Goal: Find specific page/section

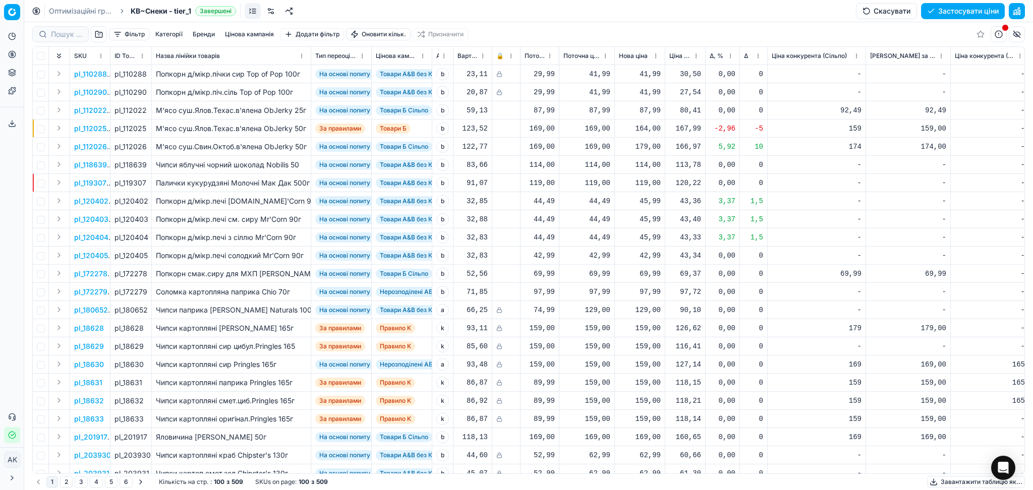
click at [91, 10] on link "Оптимізаційні групи" at bounding box center [81, 11] width 65 height 10
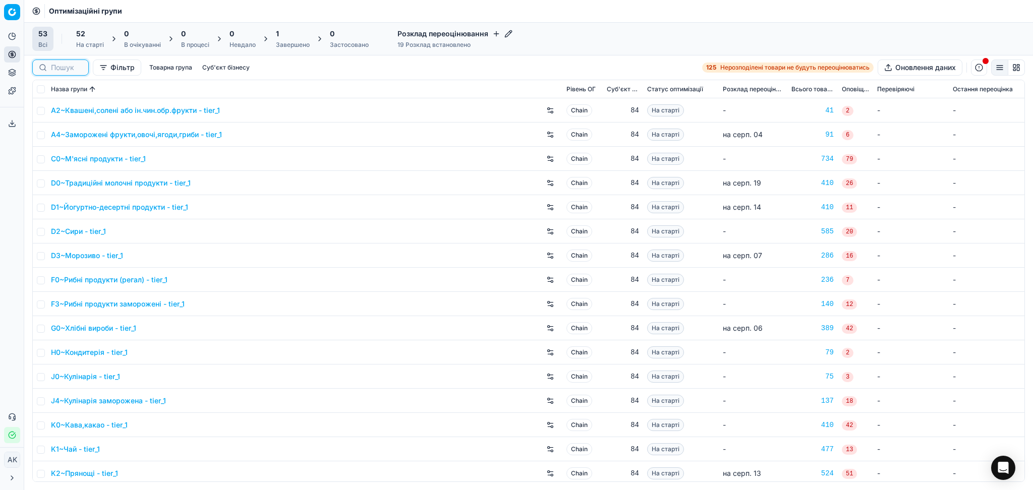
click at [57, 65] on input at bounding box center [66, 68] width 31 height 10
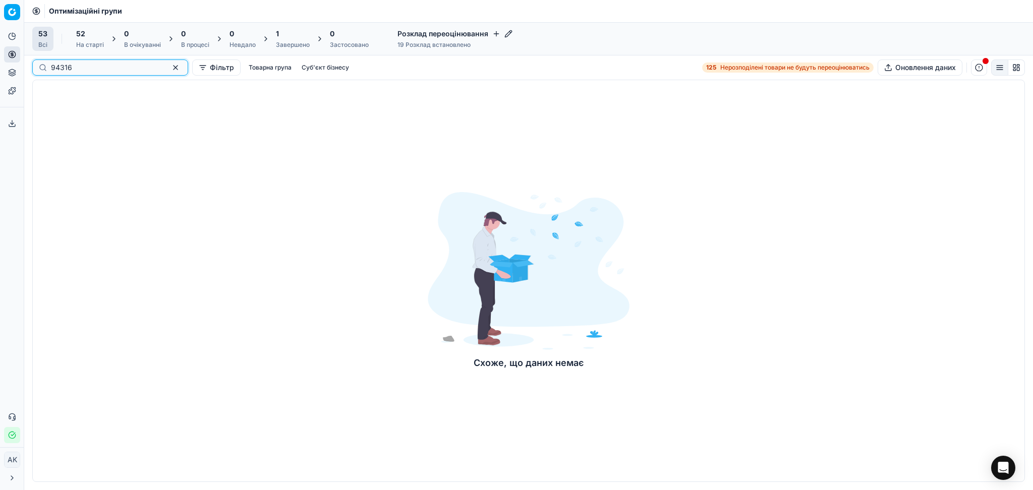
type input "94316"
click at [169, 69] on button "button" at bounding box center [175, 68] width 12 height 12
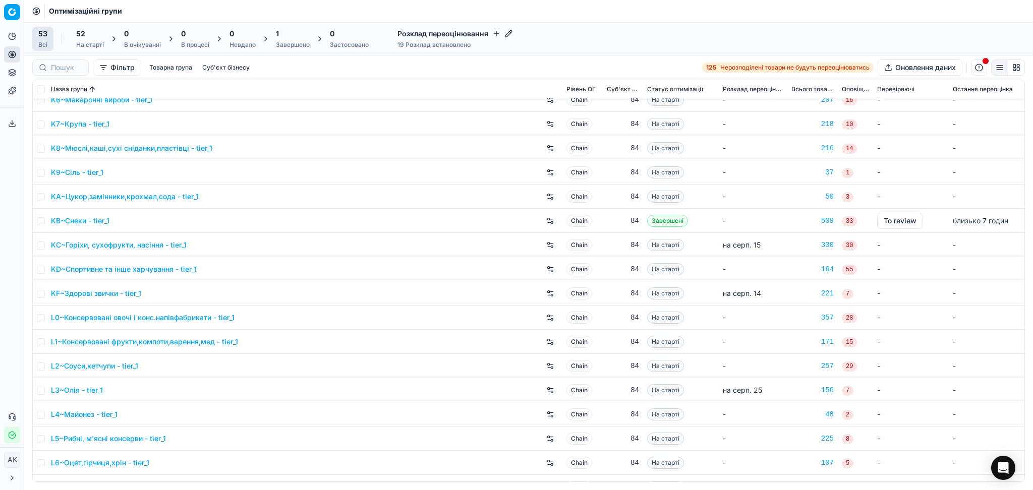
scroll to position [899, 0]
